Goal: Task Accomplishment & Management: Use online tool/utility

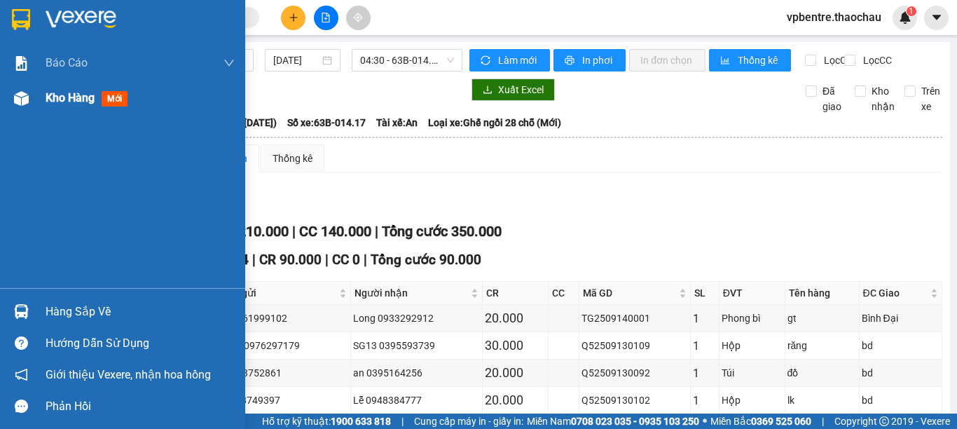
click at [45, 94] on div "Kho hàng mới" at bounding box center [122, 98] width 245 height 35
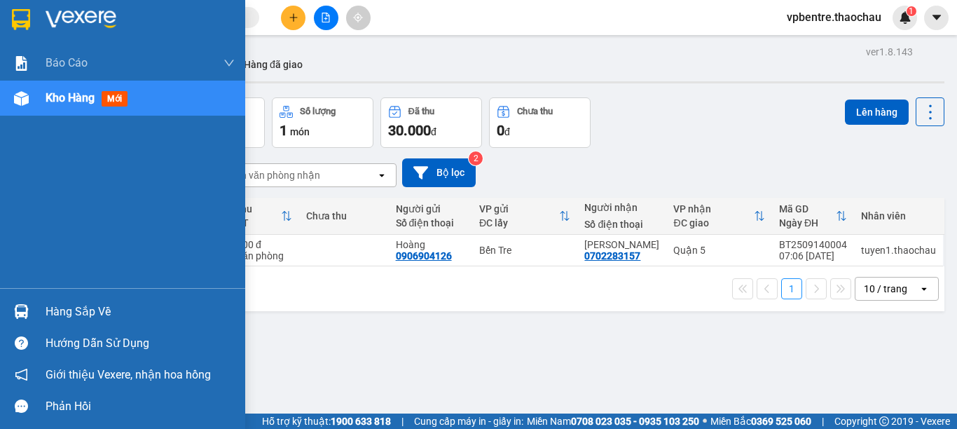
click at [60, 310] on div "Hàng sắp về" at bounding box center [140, 311] width 189 height 21
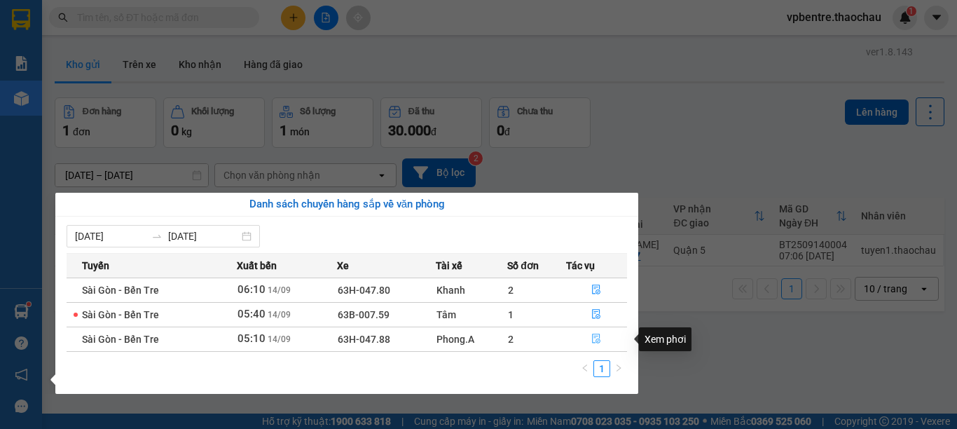
click at [597, 342] on icon "file-done" at bounding box center [596, 339] width 8 height 10
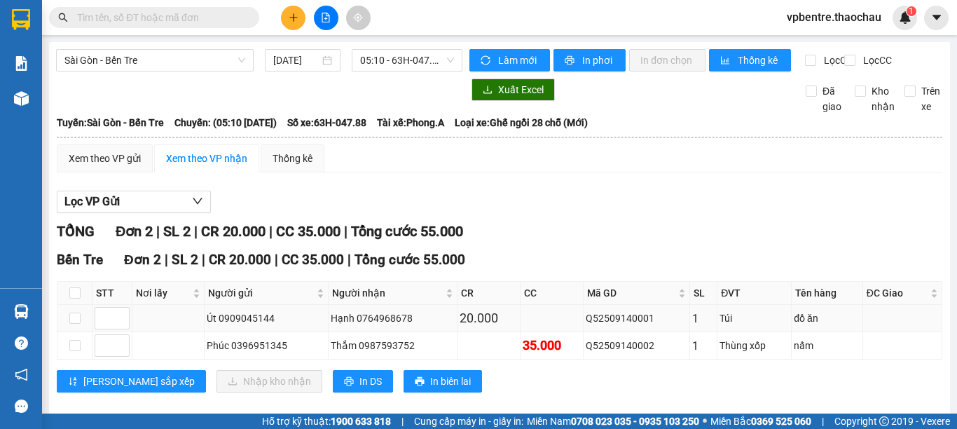
scroll to position [30, 0]
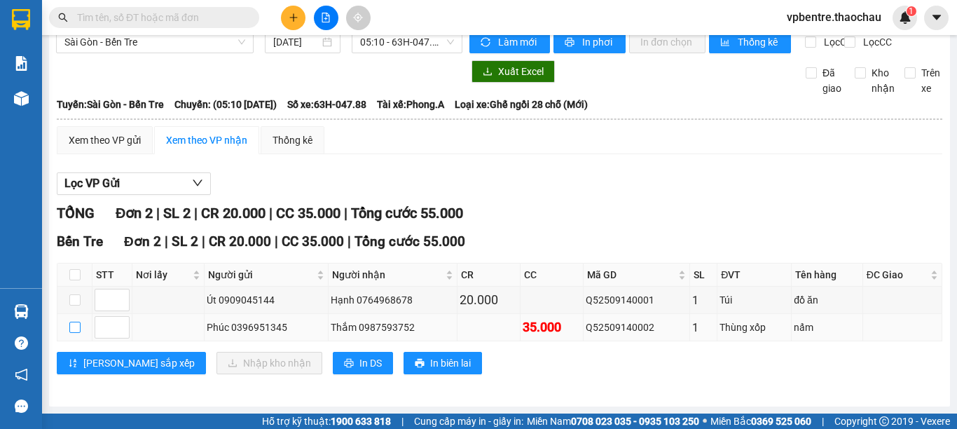
click at [74, 324] on input "checkbox" at bounding box center [74, 326] width 11 height 11
checkbox input "true"
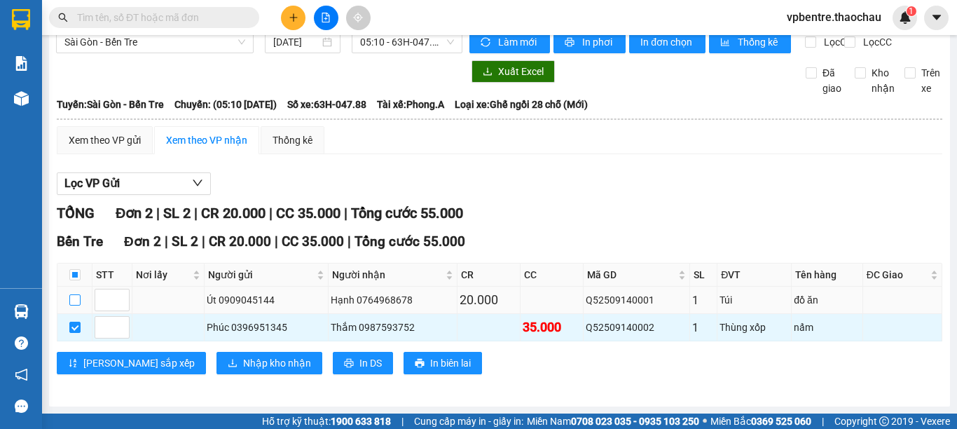
click at [74, 300] on input "checkbox" at bounding box center [74, 299] width 11 height 11
checkbox input "true"
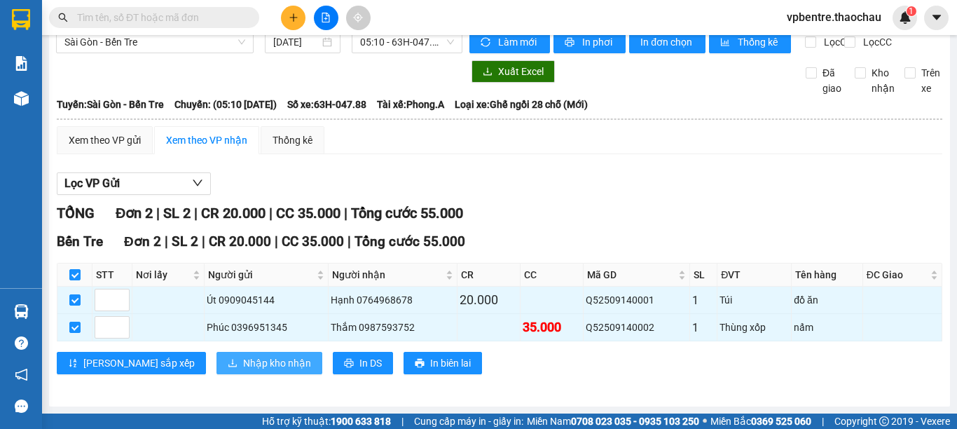
click at [243, 368] on span "Nhập kho nhận" at bounding box center [277, 362] width 68 height 15
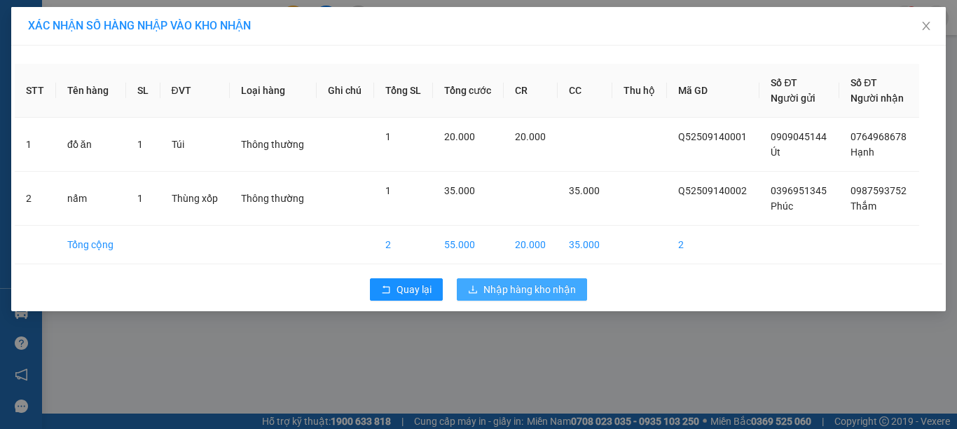
click at [534, 287] on span "Nhập hàng kho nhận" at bounding box center [529, 289] width 92 height 15
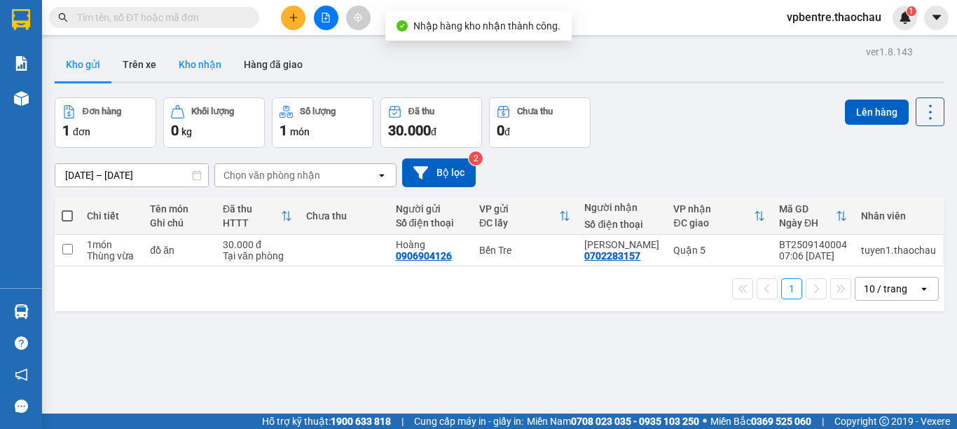
click at [188, 61] on button "Kho nhận" at bounding box center [199, 65] width 65 height 34
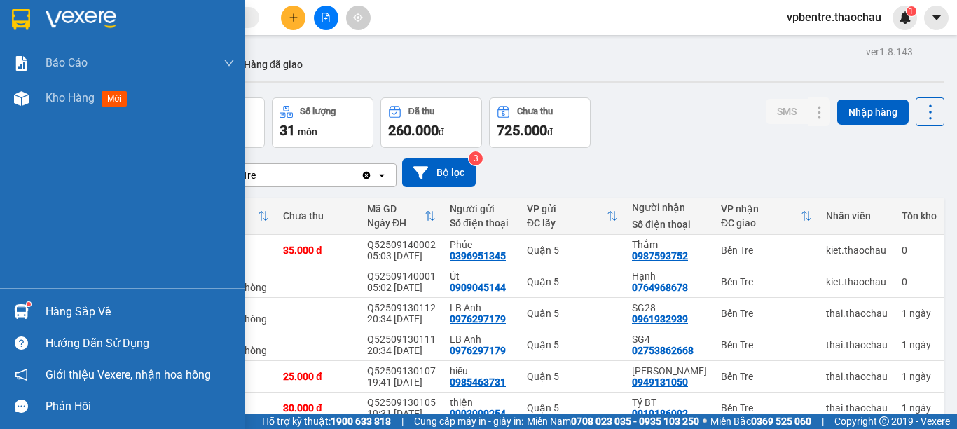
click at [58, 297] on div "Hàng sắp về" at bounding box center [122, 312] width 245 height 32
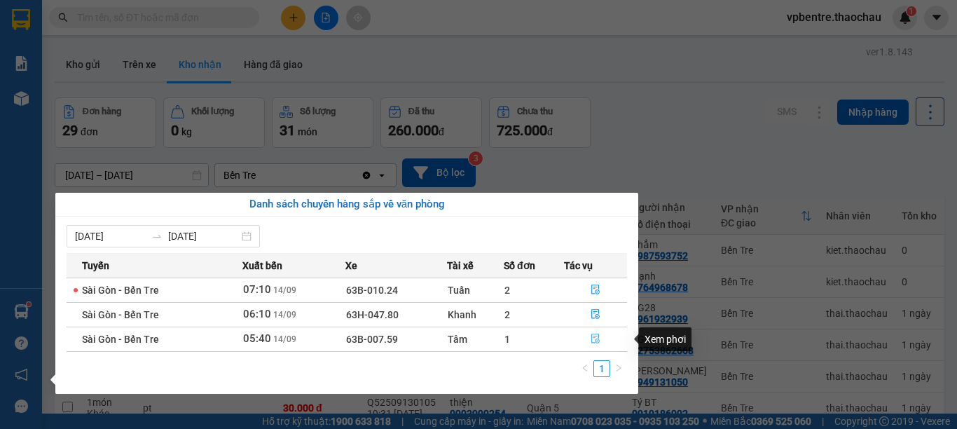
click at [602, 340] on button "button" at bounding box center [595, 339] width 62 height 22
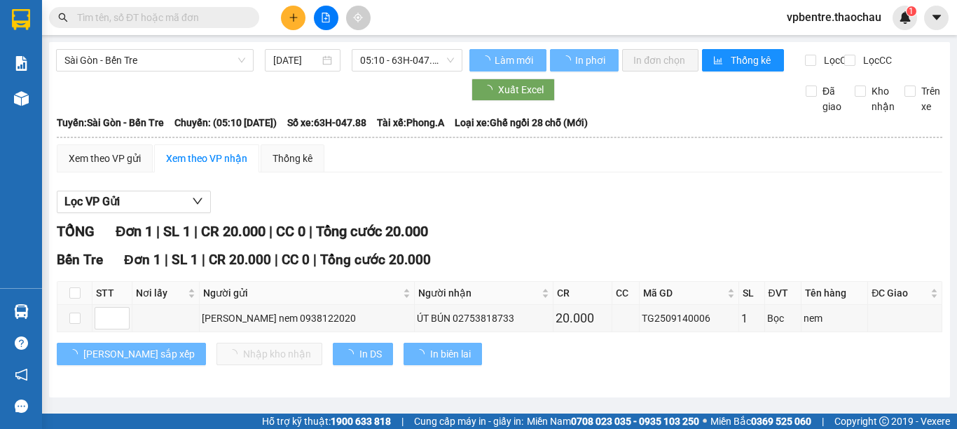
scroll to position [3, 0]
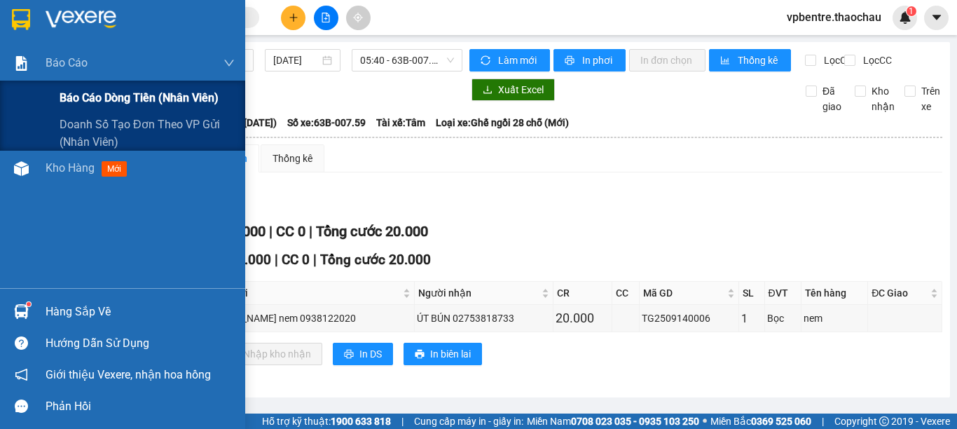
click at [103, 92] on span "Báo cáo dòng tiền (nhân viên)" at bounding box center [139, 98] width 159 height 18
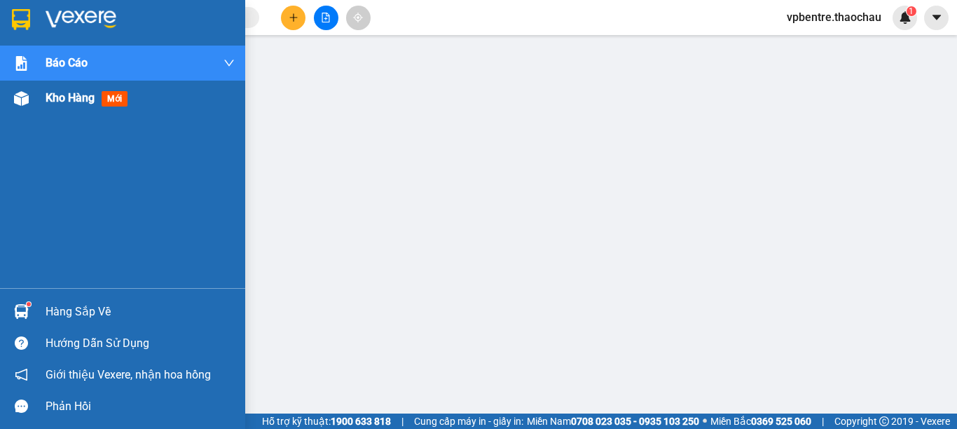
click at [58, 102] on span "Kho hàng" at bounding box center [70, 97] width 49 height 13
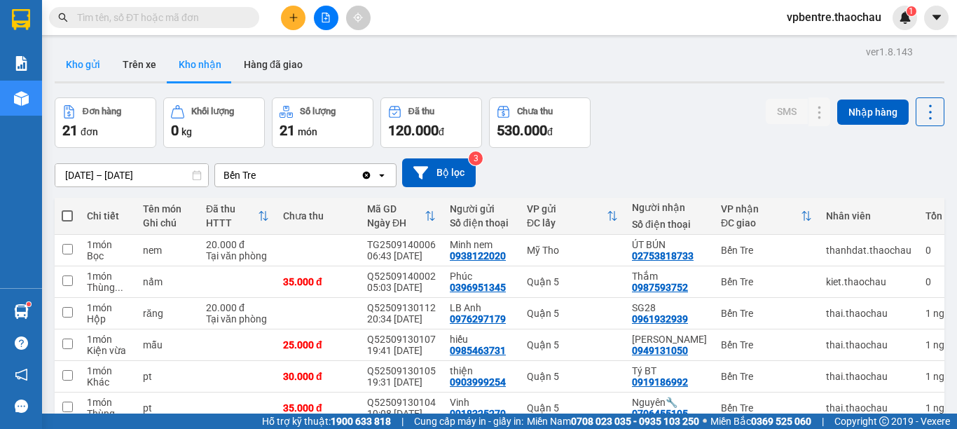
click at [81, 62] on button "Kho gửi" at bounding box center [83, 65] width 57 height 34
